Goal: Task Accomplishment & Management: Use online tool/utility

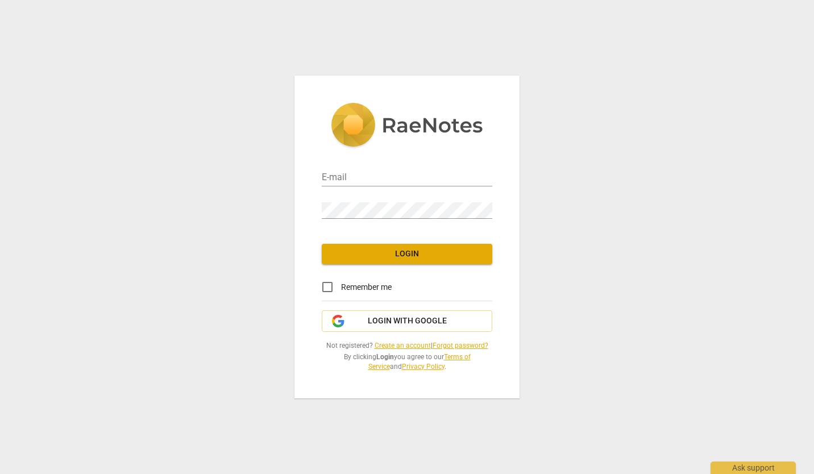
type input "[EMAIL_ADDRESS][DOMAIN_NAME]"
click at [408, 253] on span "Login" at bounding box center [407, 254] width 152 height 11
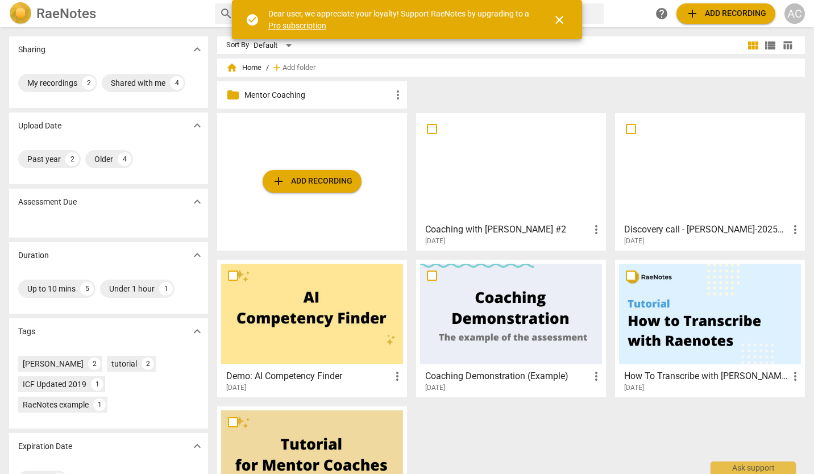
click at [557, 21] on span "close" at bounding box center [560, 20] width 14 height 14
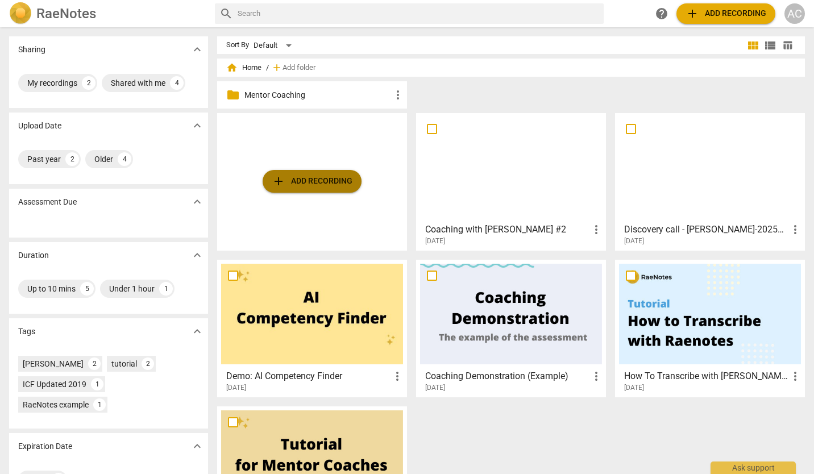
click at [280, 180] on span "add" at bounding box center [279, 182] width 14 height 14
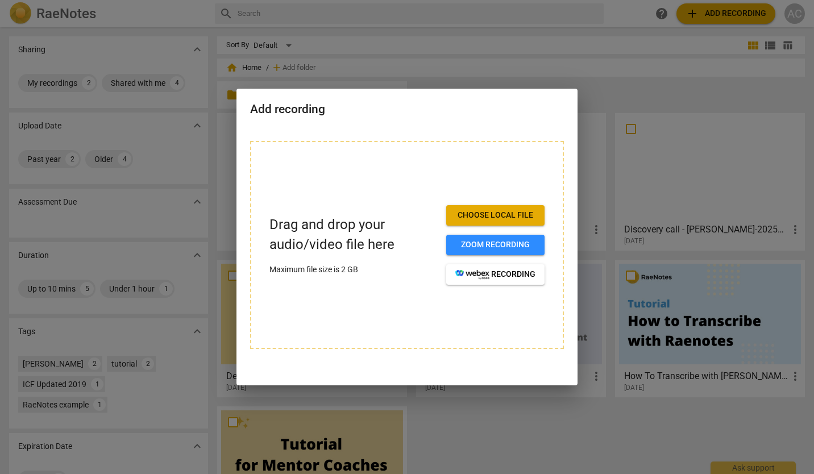
click at [500, 217] on span "Choose local file" at bounding box center [496, 215] width 80 height 11
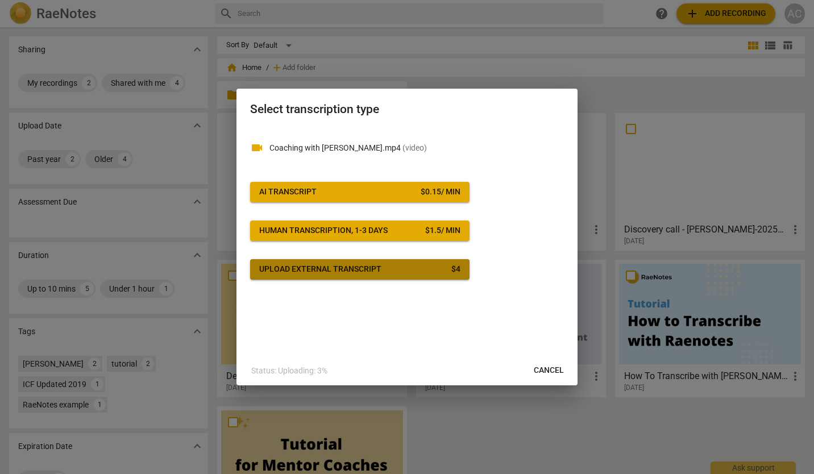
click at [379, 275] on div "Upload external transcript" at bounding box center [320, 269] width 122 height 11
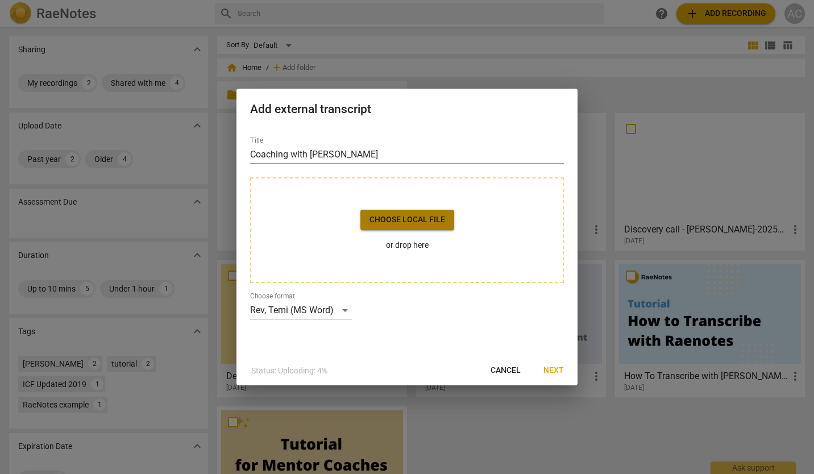
click at [421, 225] on span "Choose local file" at bounding box center [408, 219] width 76 height 11
click at [505, 372] on span "Cancel" at bounding box center [506, 370] width 30 height 11
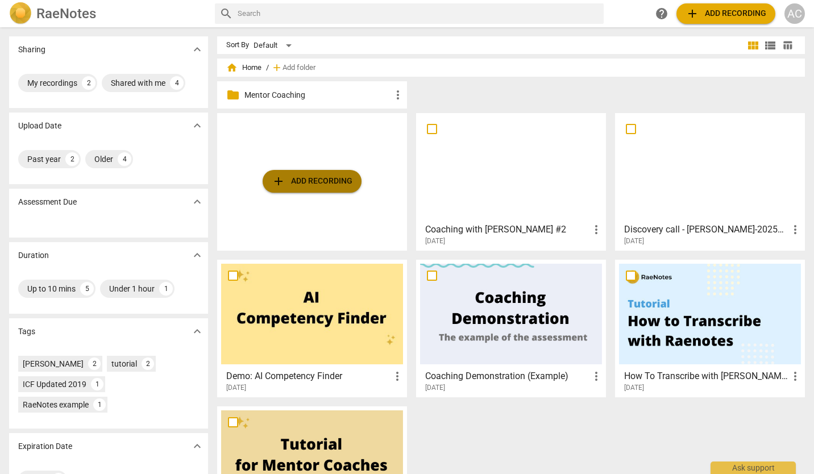
click at [328, 184] on span "add Add recording" at bounding box center [312, 182] width 81 height 14
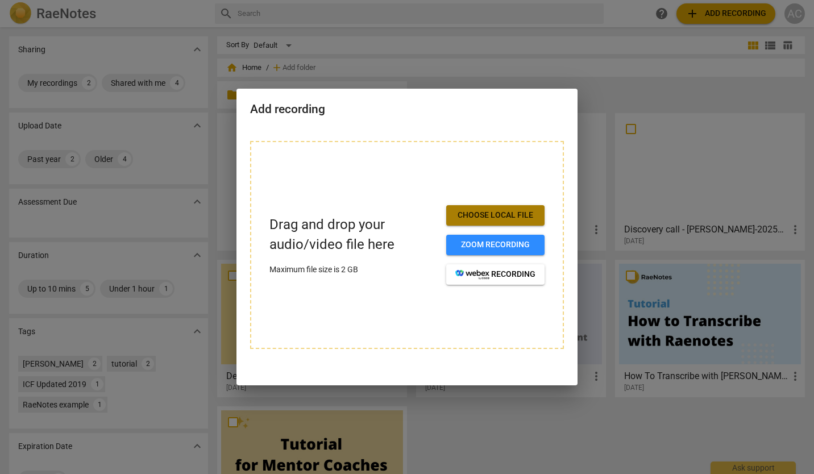
click at [497, 215] on span "Choose local file" at bounding box center [496, 215] width 80 height 11
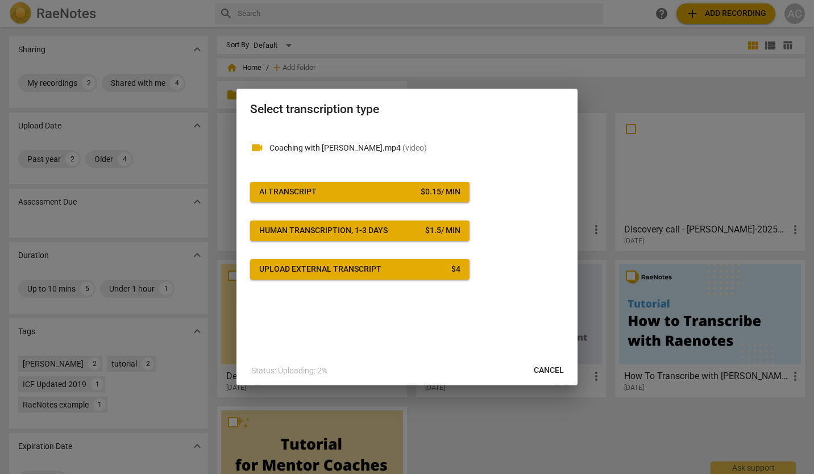
click at [371, 189] on span "AI Transcript $ 0.15 / min" at bounding box center [359, 192] width 201 height 11
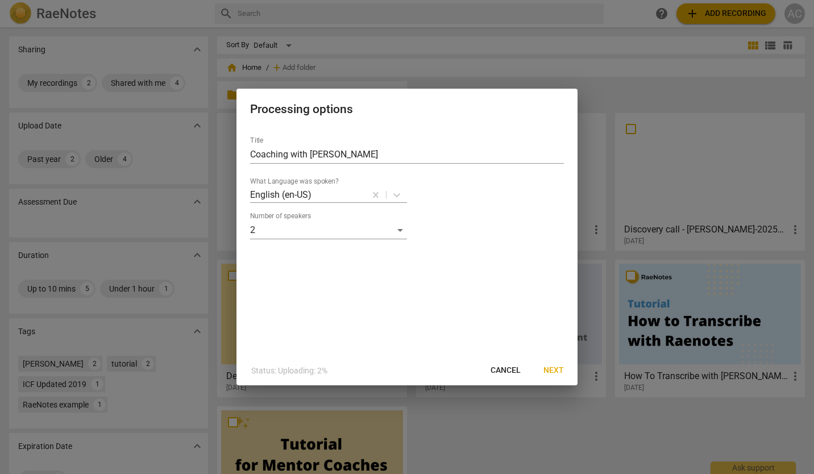
click at [549, 369] on span "Next" at bounding box center [554, 370] width 20 height 11
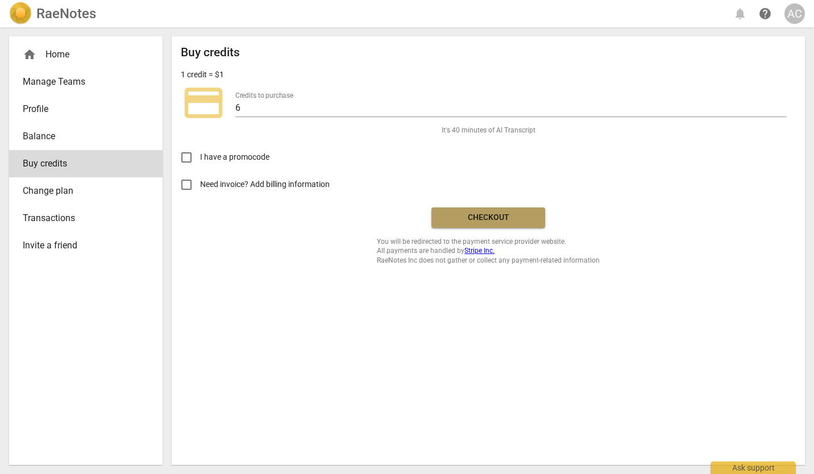
click at [488, 217] on span "Checkout" at bounding box center [489, 217] width 96 height 11
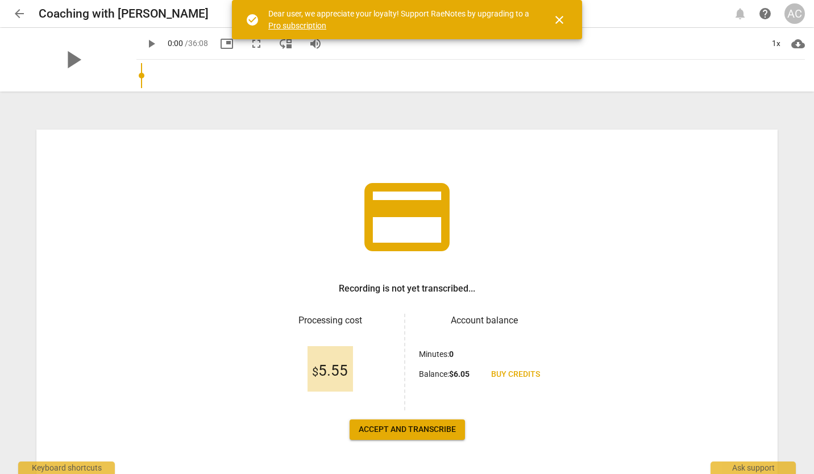
scroll to position [39, 0]
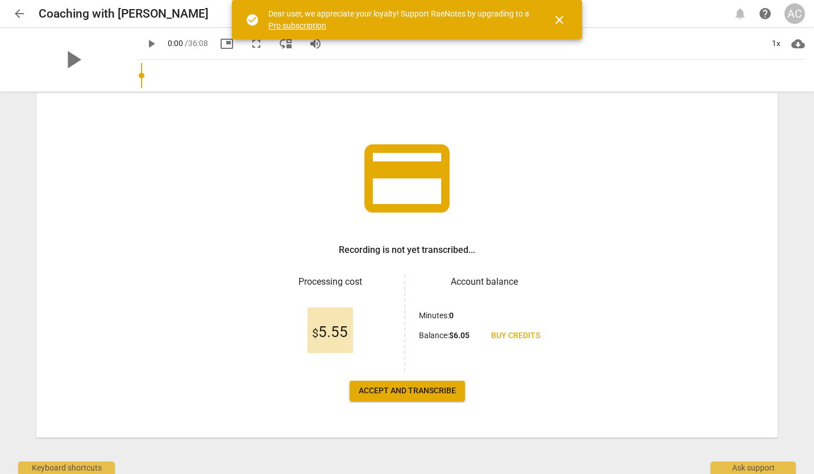
click at [413, 396] on span "Accept and transcribe" at bounding box center [407, 391] width 97 height 11
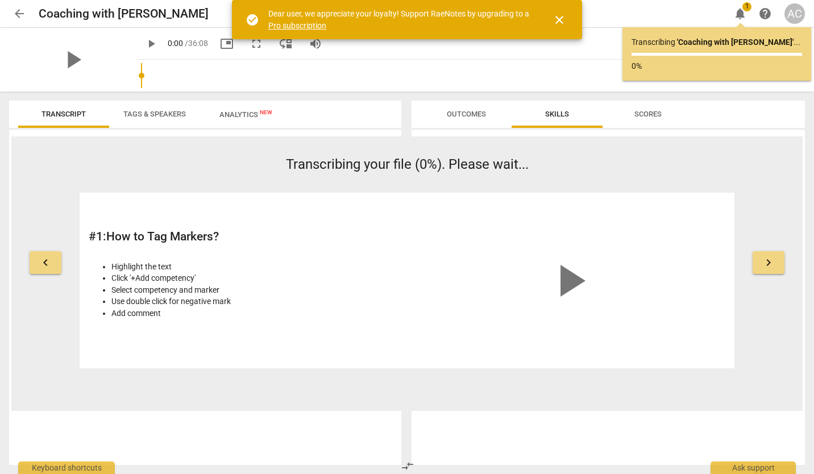
drag, startPoint x: 413, startPoint y: 396, endPoint x: 511, endPoint y: 311, distance: 129.4
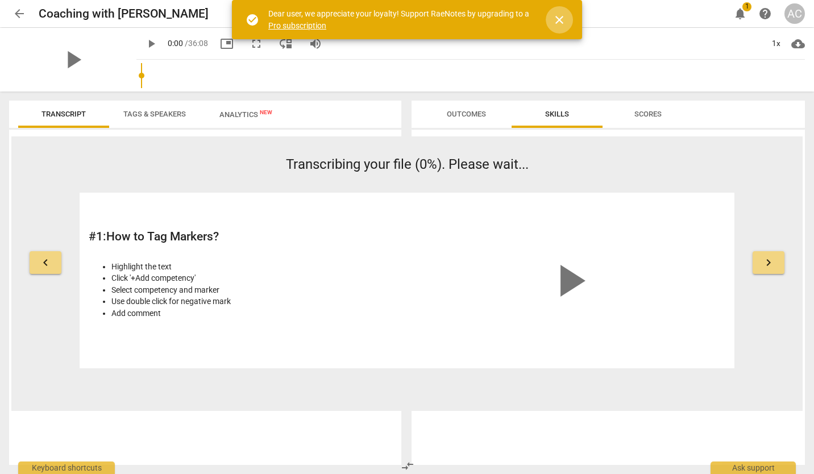
click at [563, 20] on span "close" at bounding box center [560, 20] width 14 height 14
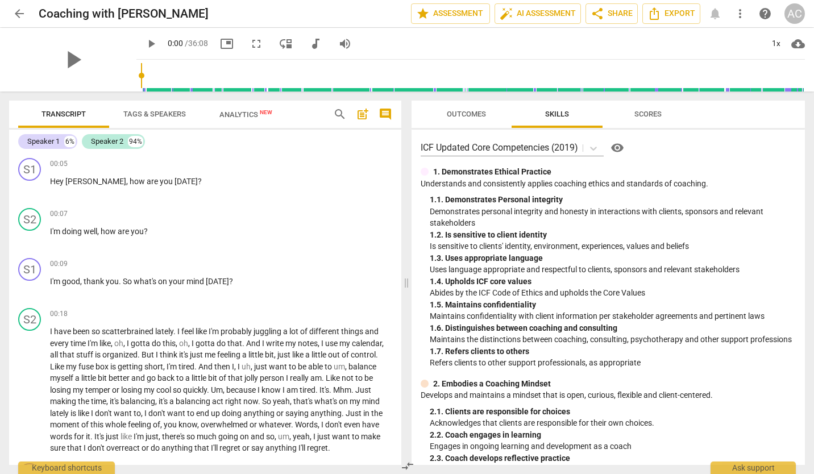
click at [471, 113] on span "Outcomes" at bounding box center [466, 114] width 39 height 9
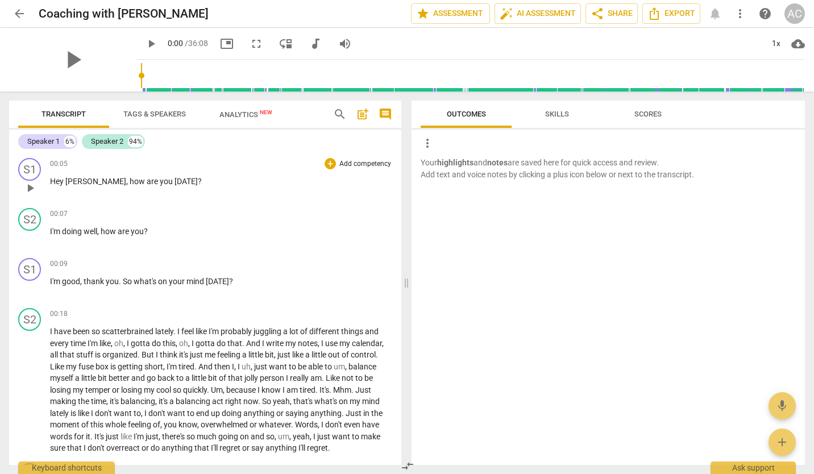
drag, startPoint x: 49, startPoint y: 183, endPoint x: 139, endPoint y: 196, distance: 91.5
click at [139, 196] on div "S1 play_arrow pause 00:05 + Add competency keyboard_arrow_right Hey [PERSON_NAM…" at bounding box center [205, 179] width 392 height 50
click at [328, 163] on div "+" at bounding box center [330, 163] width 11 height 11
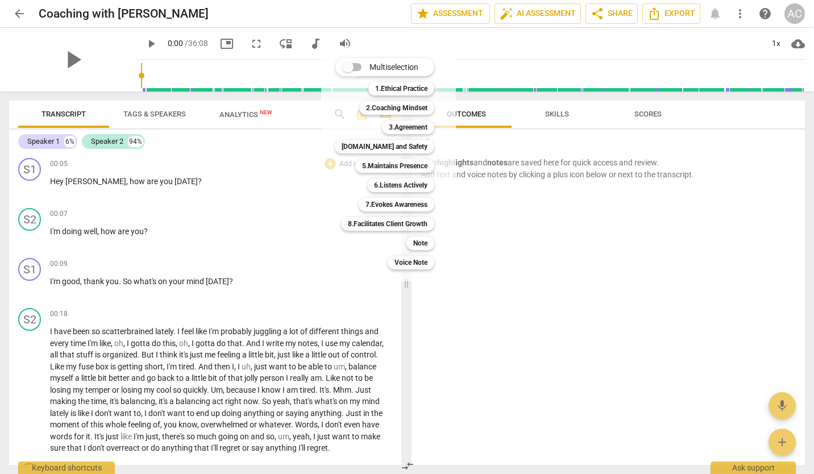
click at [358, 67] on input "Multiselection" at bounding box center [347, 66] width 27 height 27
checkbox input "true"
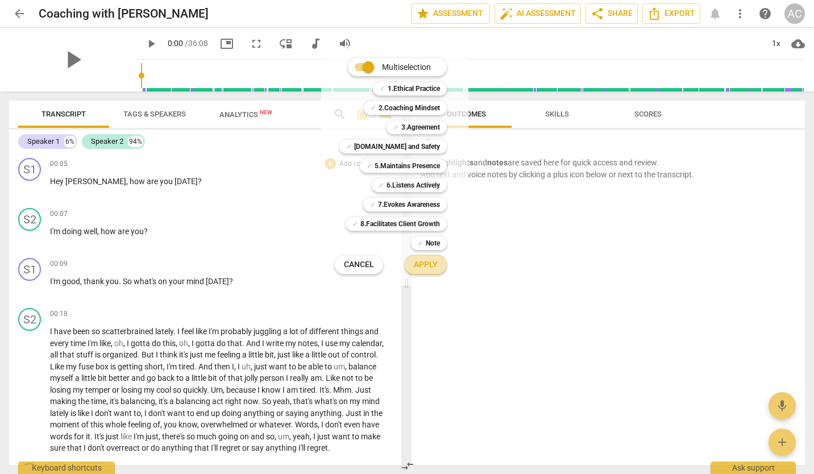
click at [427, 266] on span "Apply" at bounding box center [426, 264] width 24 height 11
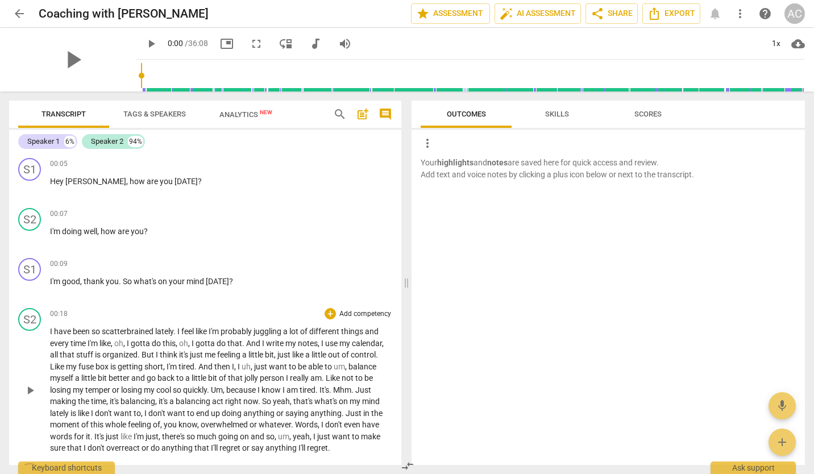
drag, startPoint x: 49, startPoint y: 328, endPoint x: 161, endPoint y: 344, distance: 113.2
click at [161, 344] on div "S2 play_arrow pause 00:18 + Add competency keyboard_arrow_right I have been so …" at bounding box center [205, 381] width 392 height 155
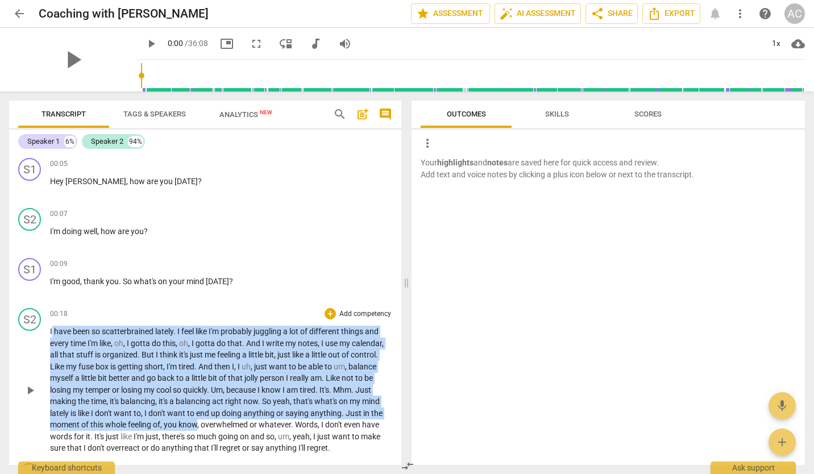
drag, startPoint x: 53, startPoint y: 332, endPoint x: 198, endPoint y: 428, distance: 174.0
click at [198, 428] on p "I have been so scatterbrained lately . I feel like I'm probably juggling a lot …" at bounding box center [221, 390] width 342 height 129
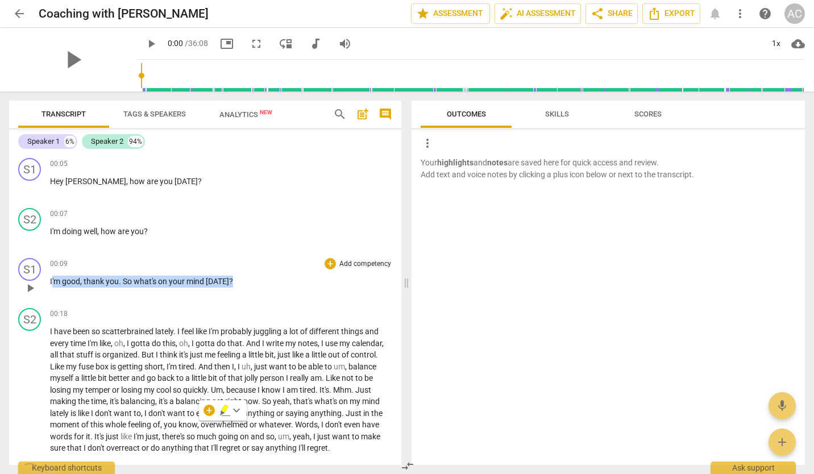
drag, startPoint x: 52, startPoint y: 279, endPoint x: 235, endPoint y: 300, distance: 184.3
click at [235, 300] on div "S1 play_arrow pause 00:09 + Add competency keyboard_arrow_right I'm good , than…" at bounding box center [205, 279] width 392 height 50
click at [241, 268] on div "+" at bounding box center [239, 267] width 11 height 11
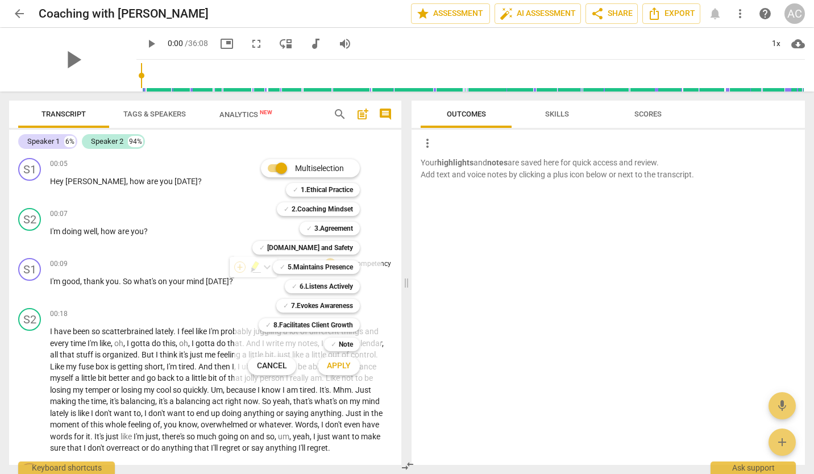
click at [241, 268] on div "Multiselection m ✓ 1.Ethical Practice 1 ✓ 2.Coaching Mindset 2 ✓ 3.Agreement 3 …" at bounding box center [307, 267] width 147 height 240
click at [343, 362] on span "Apply" at bounding box center [339, 366] width 24 height 11
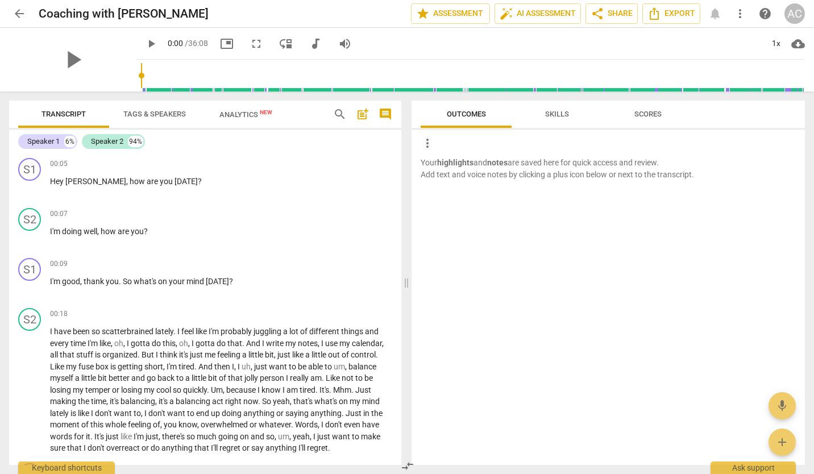
click at [560, 118] on span "Skills" at bounding box center [557, 114] width 24 height 9
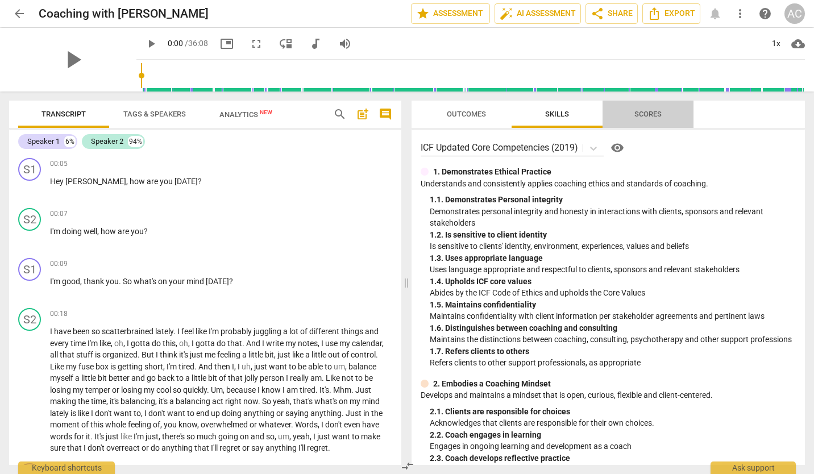
click at [654, 112] on span "Scores" at bounding box center [648, 114] width 27 height 9
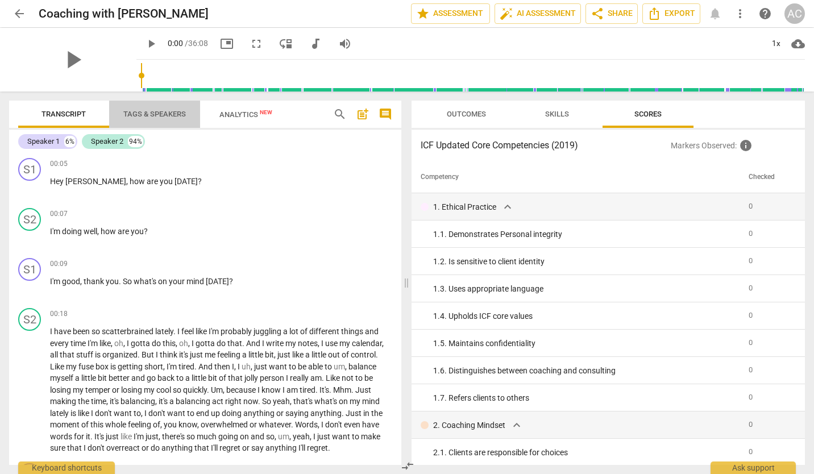
click at [178, 114] on span "Tags & Speakers" at bounding box center [154, 114] width 63 height 9
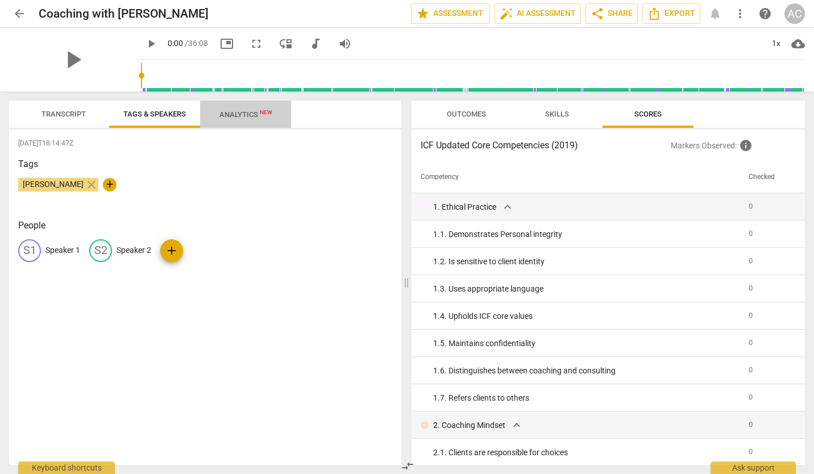
click at [246, 117] on span "Analytics New" at bounding box center [246, 114] width 53 height 9
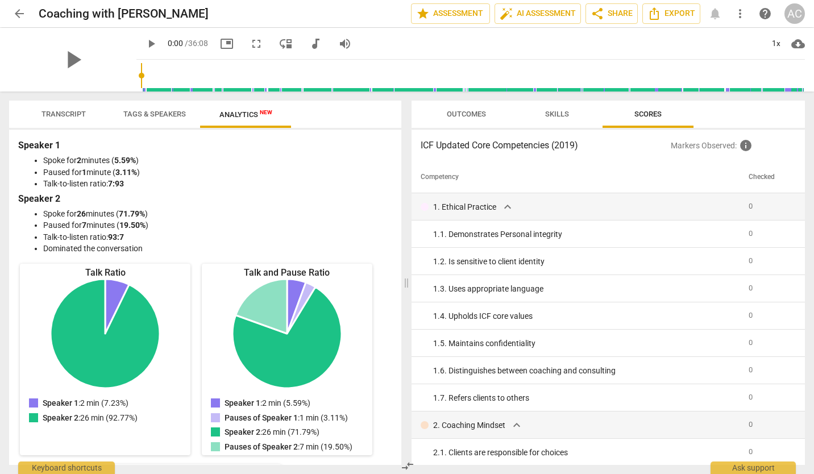
click at [76, 110] on span "Transcript" at bounding box center [64, 114] width 44 height 9
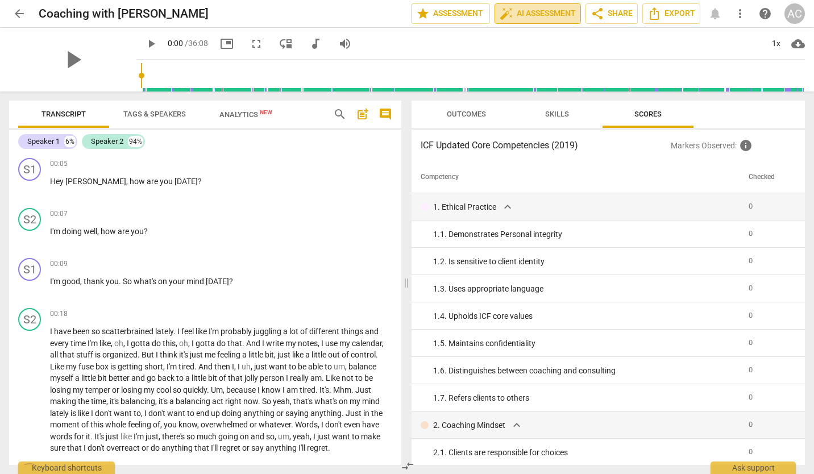
click at [545, 15] on span "auto_fix_high AI Assessment" at bounding box center [538, 14] width 76 height 14
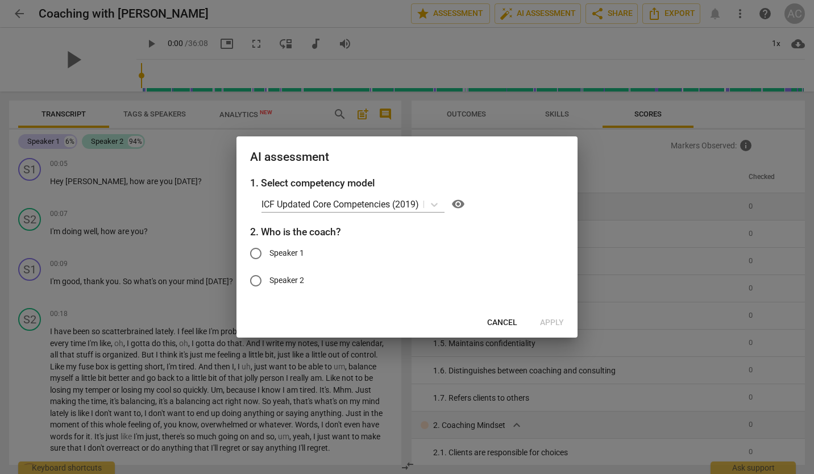
click at [263, 255] on input "Speaker 1" at bounding box center [255, 253] width 27 height 27
radio input "true"
click at [555, 323] on span "Apply" at bounding box center [552, 322] width 24 height 11
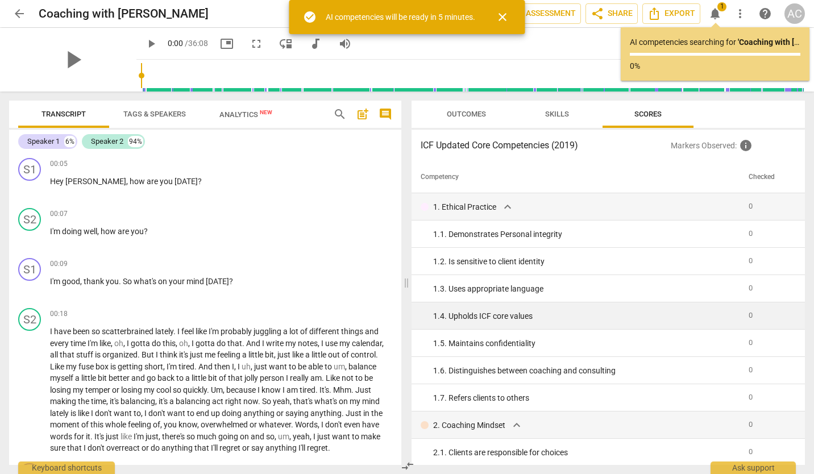
click at [425, 317] on td "1. 4. Upholds ICF core values" at bounding box center [578, 316] width 333 height 27
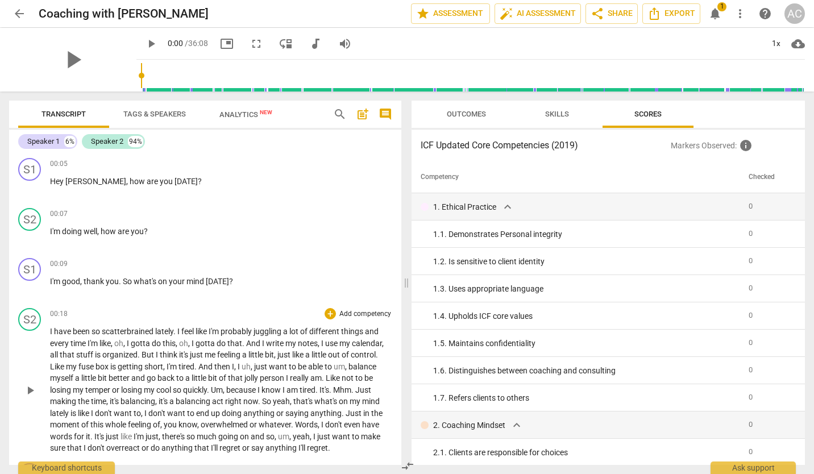
click at [328, 324] on div "00:18 + Add competency keyboard_arrow_right I have been so scatterbrained latel…" at bounding box center [221, 381] width 342 height 146
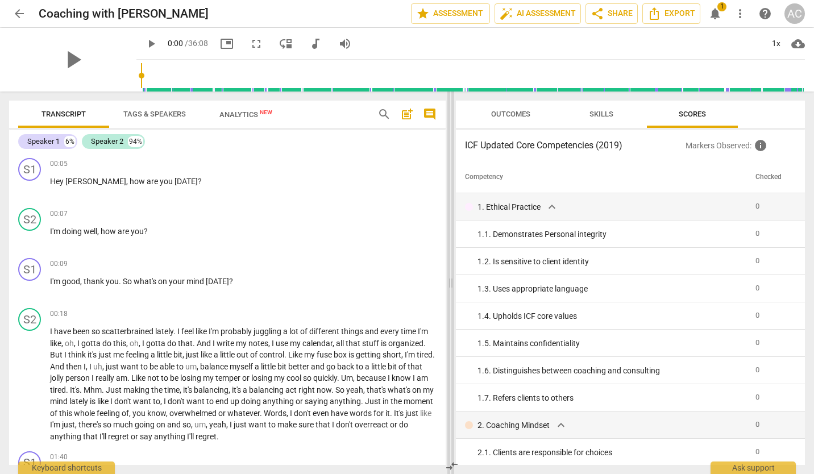
drag, startPoint x: 406, startPoint y: 284, endPoint x: 450, endPoint y: 287, distance: 44.4
click at [450, 287] on span at bounding box center [451, 283] width 7 height 383
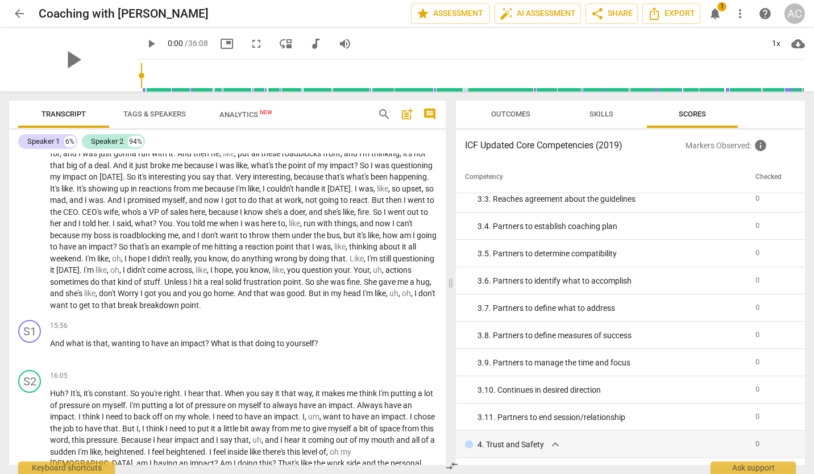
scroll to position [2346, 0]
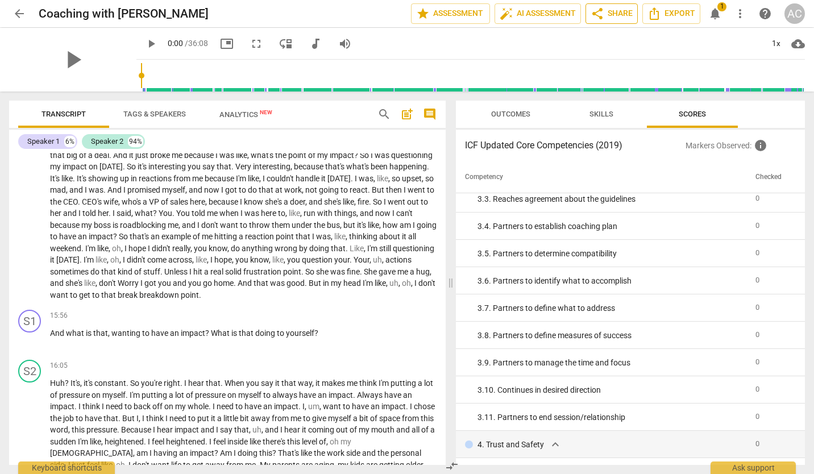
click at [613, 14] on span "share Share" at bounding box center [612, 14] width 42 height 14
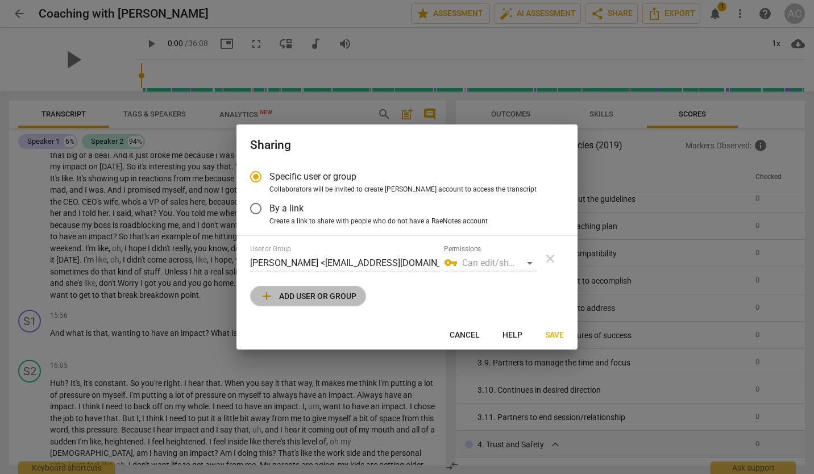
click at [304, 294] on span "add Add user or group" at bounding box center [308, 297] width 97 height 14
radio input "false"
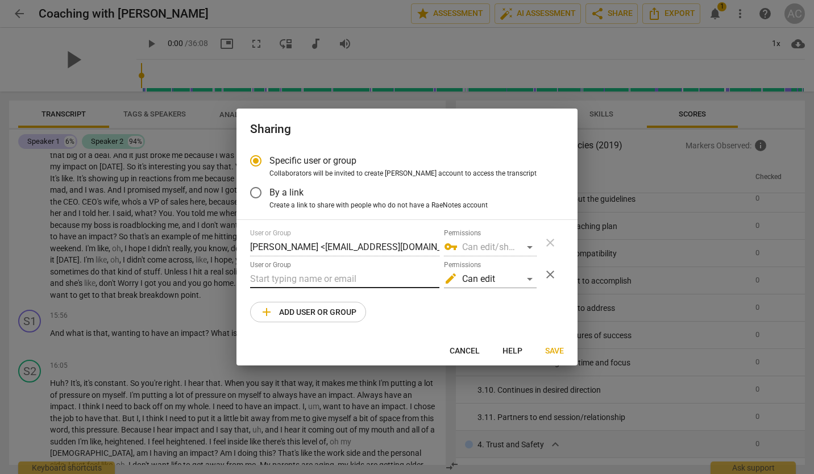
click at [289, 278] on input "text" at bounding box center [344, 279] width 189 height 18
type input "[PERSON_NAME][EMAIL_ADDRESS][DOMAIN_NAME]"
click at [556, 351] on span "Save" at bounding box center [554, 351] width 19 height 11
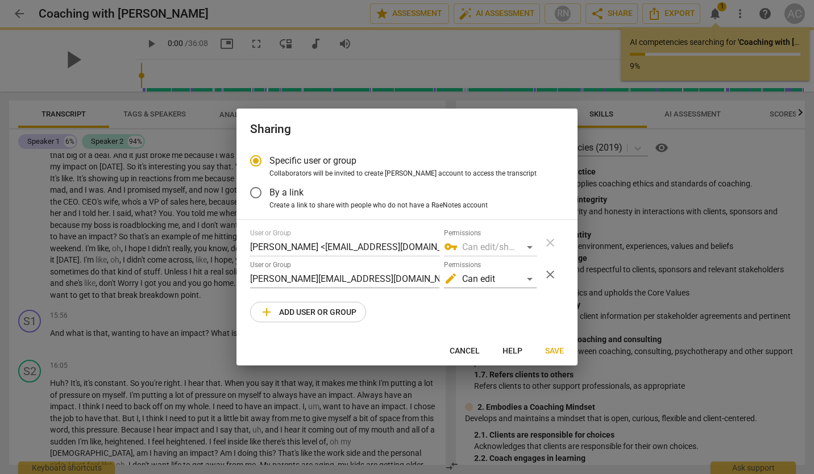
radio input "false"
type input "[PERSON_NAME] <[PERSON_NAME][EMAIL_ADDRESS][DOMAIN_NAME]>"
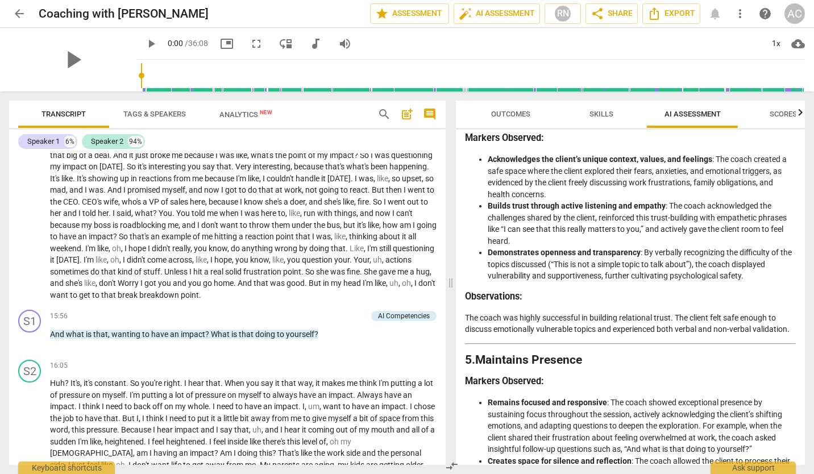
scroll to position [1120, 0]
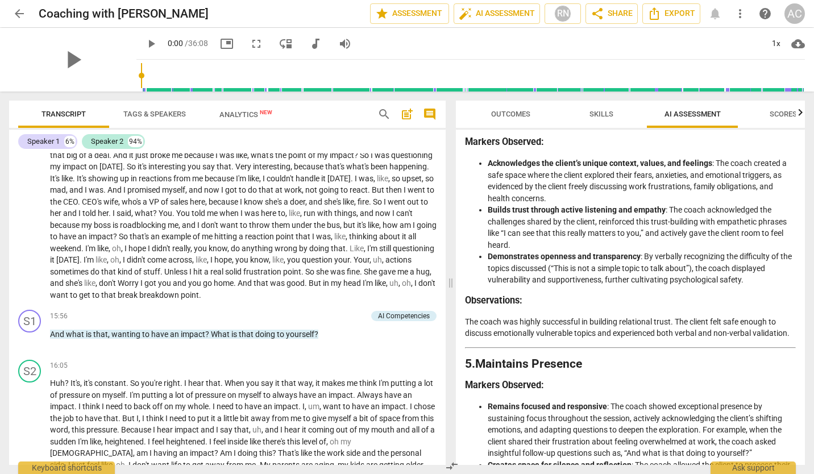
click at [778, 119] on span "Scores" at bounding box center [783, 114] width 55 height 15
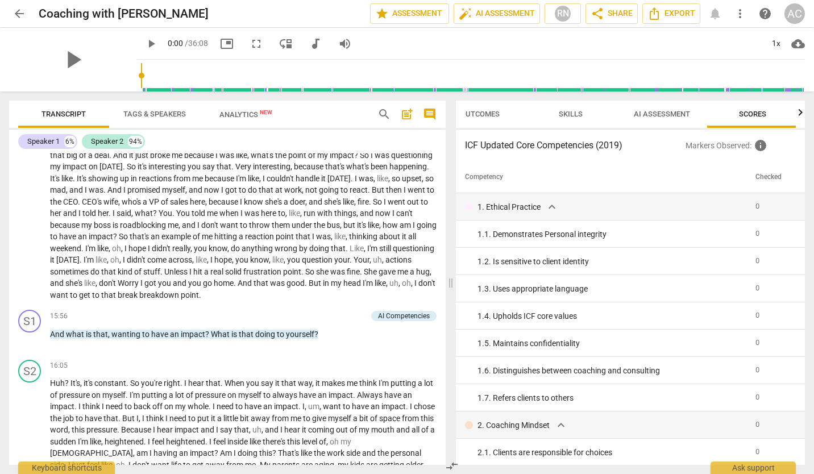
scroll to position [0, 33]
click at [661, 111] on span "AI Assessment" at bounding box center [660, 114] width 56 height 9
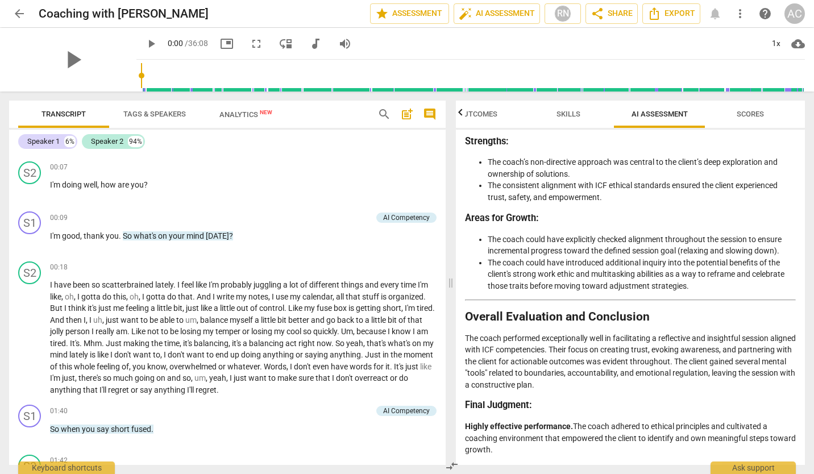
scroll to position [0, 0]
